Goal: Check status

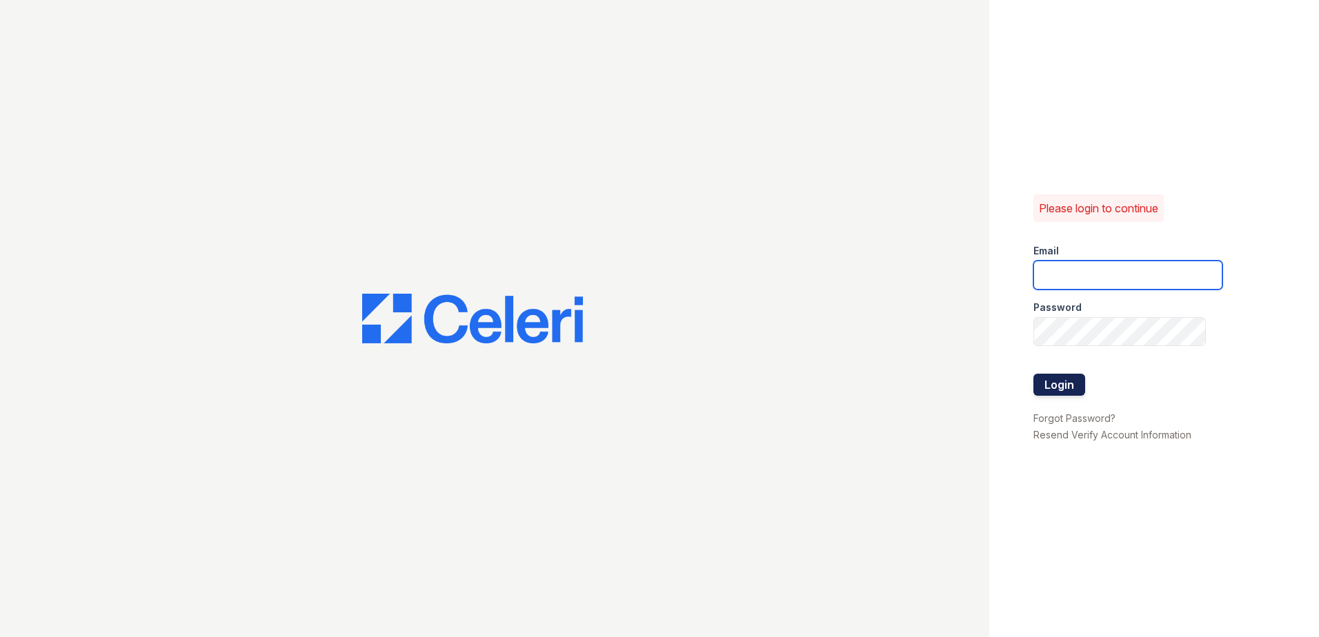
type input "[EMAIL_ADDRESS][DOMAIN_NAME]"
click at [1058, 384] on button "Login" at bounding box center [1059, 385] width 52 height 22
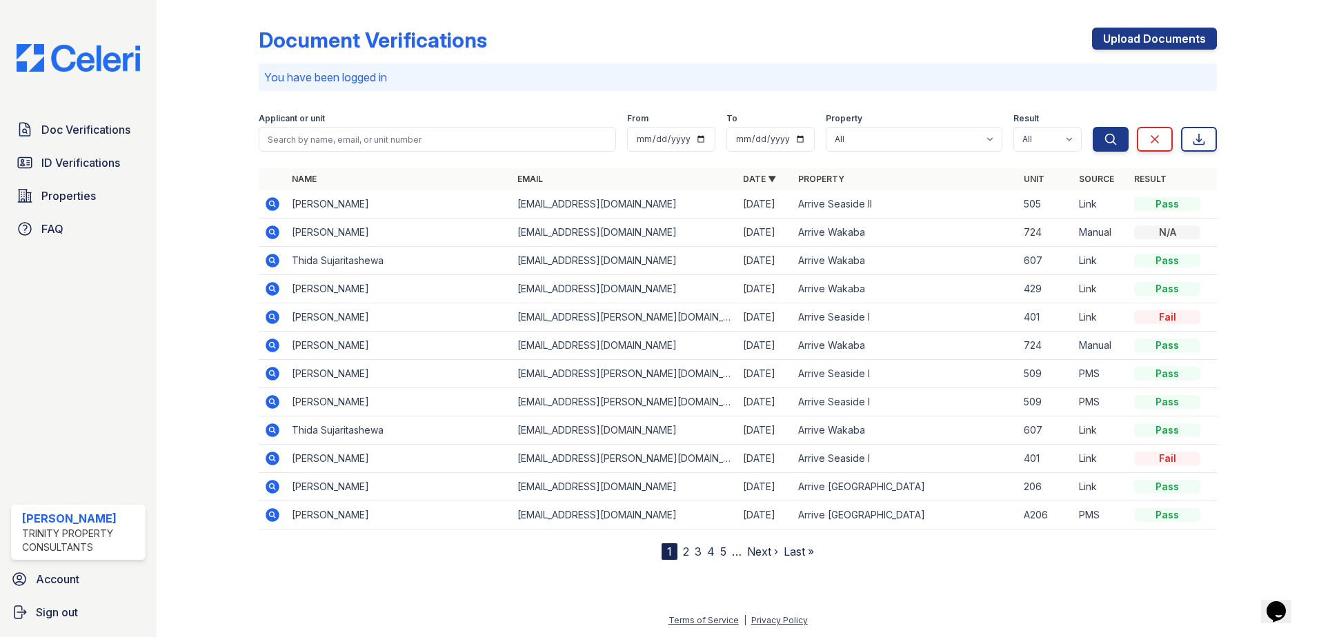
click at [277, 234] on icon at bounding box center [273, 233] width 14 height 14
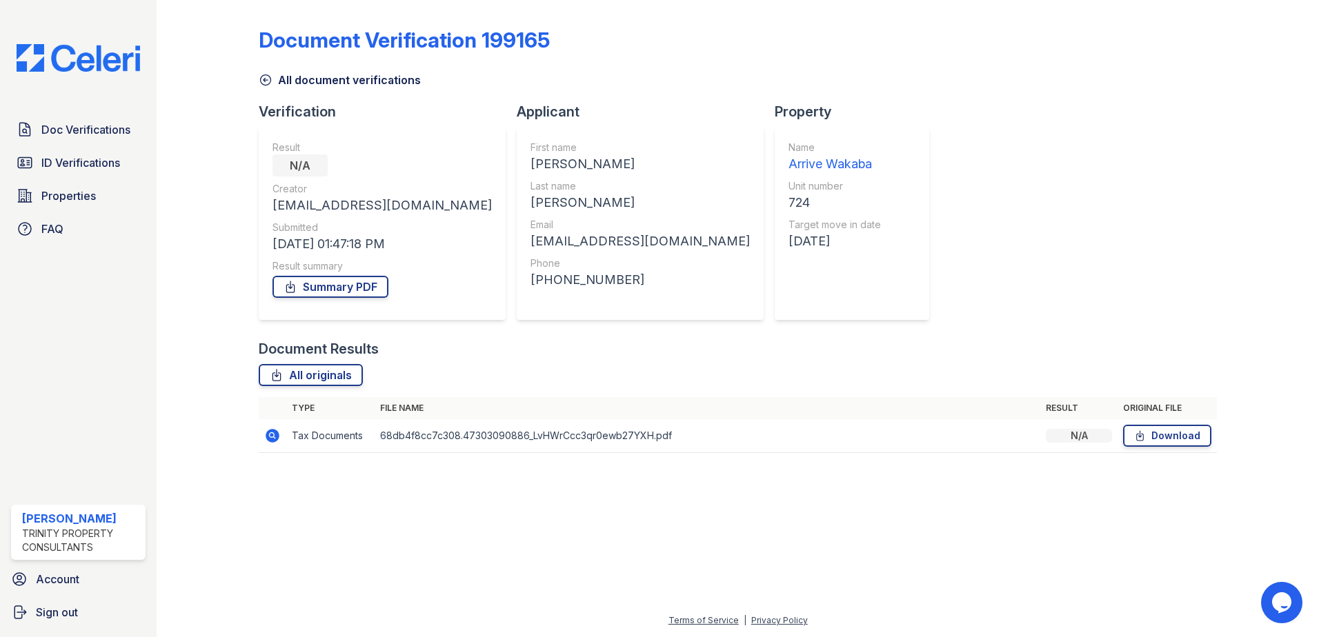
click at [1034, 432] on td "68db4f8cc7c308.47303090886_LvHWrCcc3qr0ewb27YXH.pdf" at bounding box center [708, 436] width 666 height 34
click at [330, 281] on link "Summary PDF" at bounding box center [330, 287] width 116 height 22
